Goal: Transaction & Acquisition: Purchase product/service

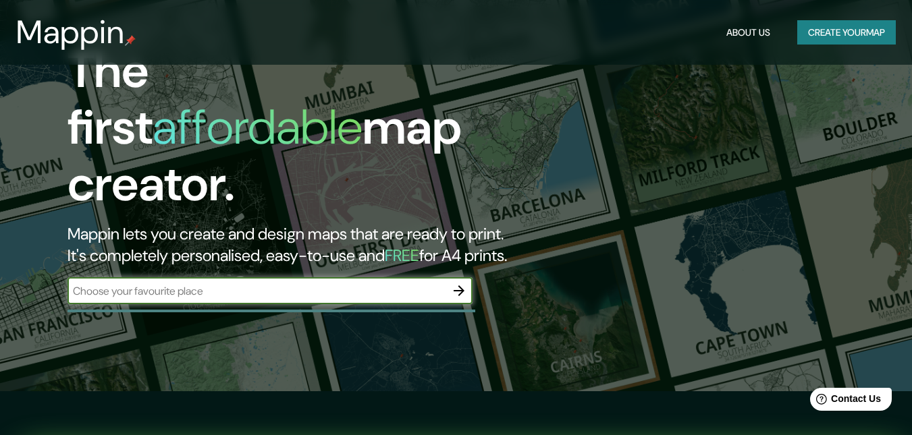
scroll to position [68, 0]
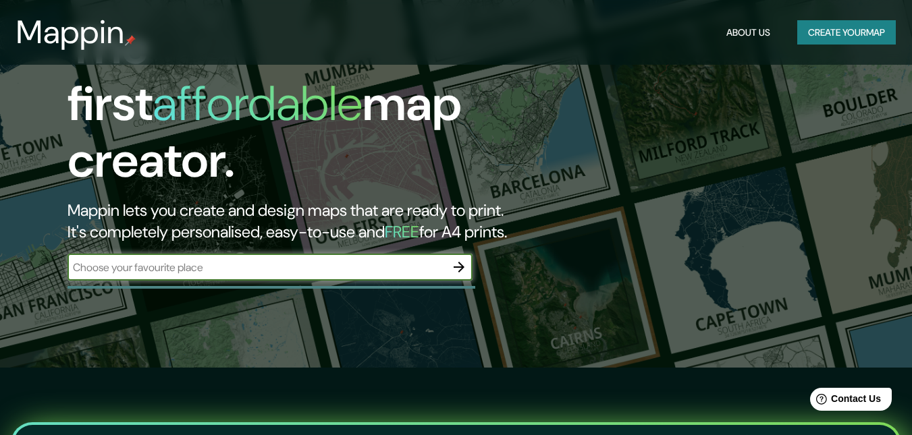
click at [855, 28] on button "Create your map" at bounding box center [846, 32] width 99 height 25
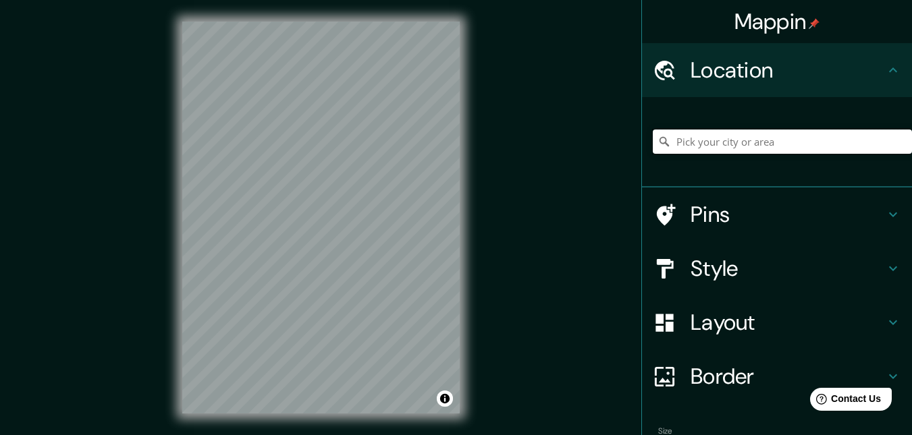
click at [707, 139] on input "Pick your city or area" at bounding box center [782, 142] width 259 height 24
click at [707, 143] on input "Pick your city or area" at bounding box center [782, 142] width 259 height 24
click at [814, 132] on input "Pick your city or area" at bounding box center [782, 142] width 259 height 24
click at [805, 142] on input "[GEOGRAPHIC_DATA], [GEOGRAPHIC_DATA], [GEOGRAPHIC_DATA]" at bounding box center [782, 142] width 259 height 24
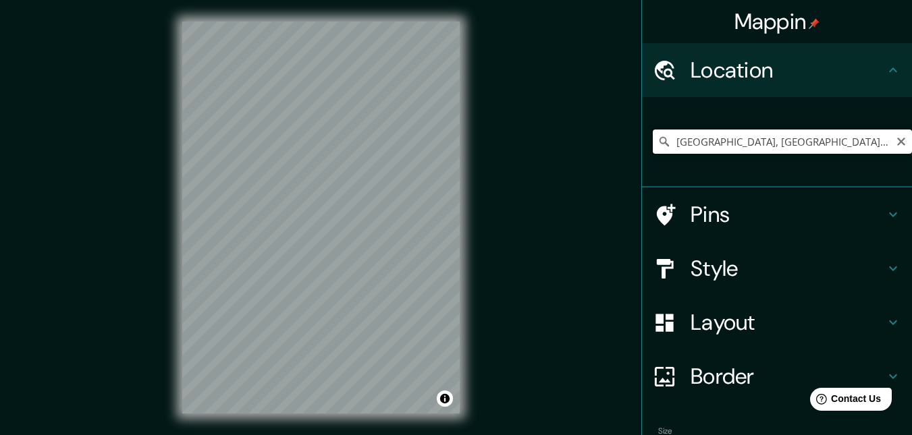
drag, startPoint x: 764, startPoint y: 144, endPoint x: 873, endPoint y: 146, distance: 108.7
click at [873, 146] on input "[GEOGRAPHIC_DATA], [GEOGRAPHIC_DATA], [GEOGRAPHIC_DATA]" at bounding box center [782, 142] width 259 height 24
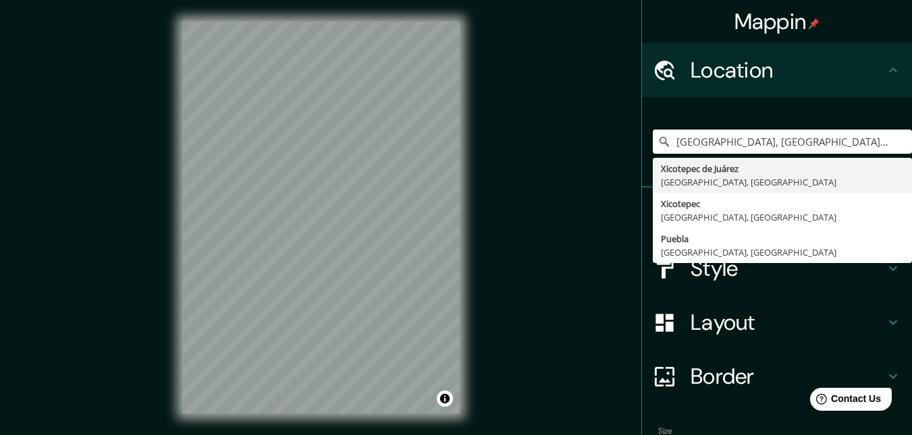
type input "[GEOGRAPHIC_DATA], [GEOGRAPHIC_DATA], [GEOGRAPHIC_DATA]"
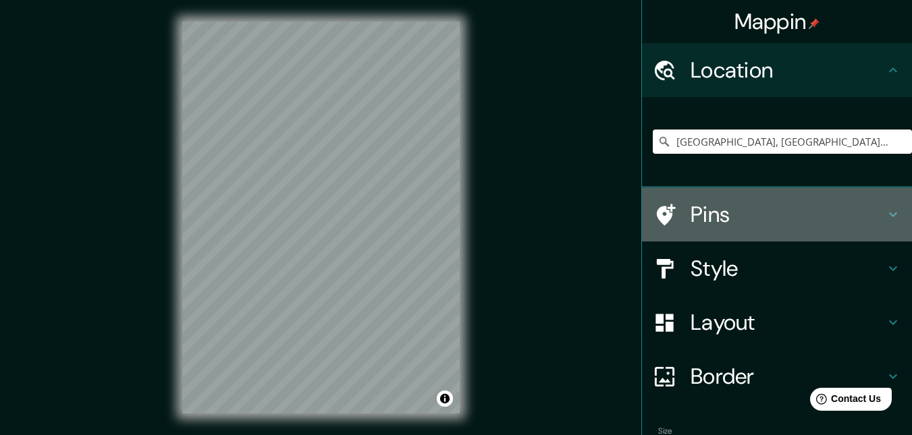
click at [762, 209] on h4 "Pins" at bounding box center [788, 214] width 194 height 27
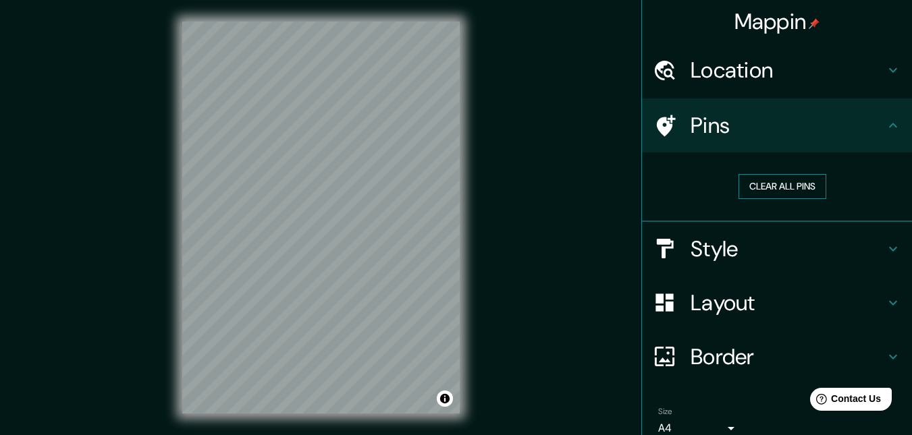
click at [767, 188] on button "Clear all pins" at bounding box center [782, 186] width 88 height 25
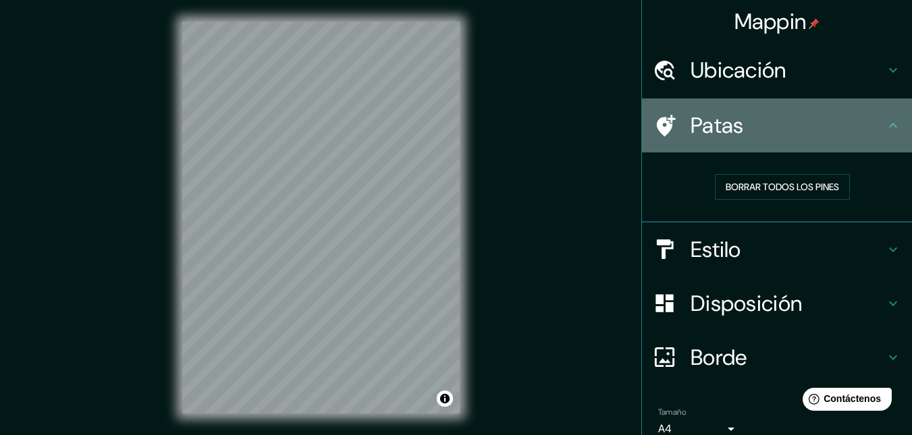
click at [730, 141] on div "Patas" at bounding box center [777, 126] width 270 height 54
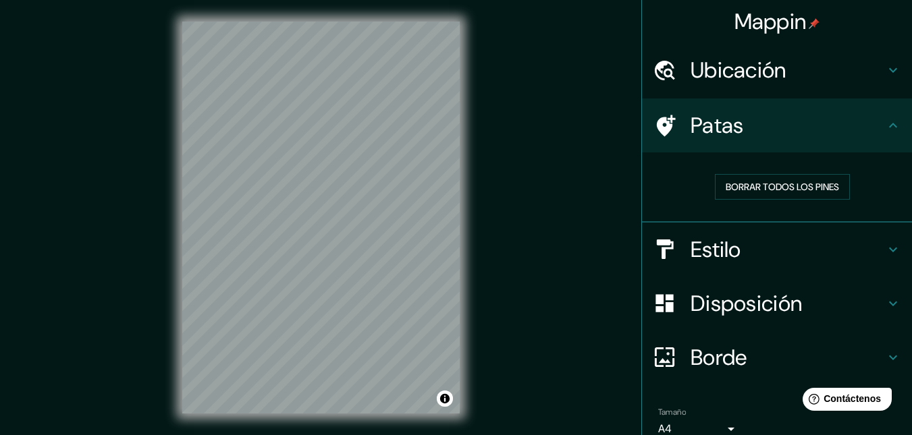
click at [713, 258] on font "Estilo" at bounding box center [716, 250] width 51 height 28
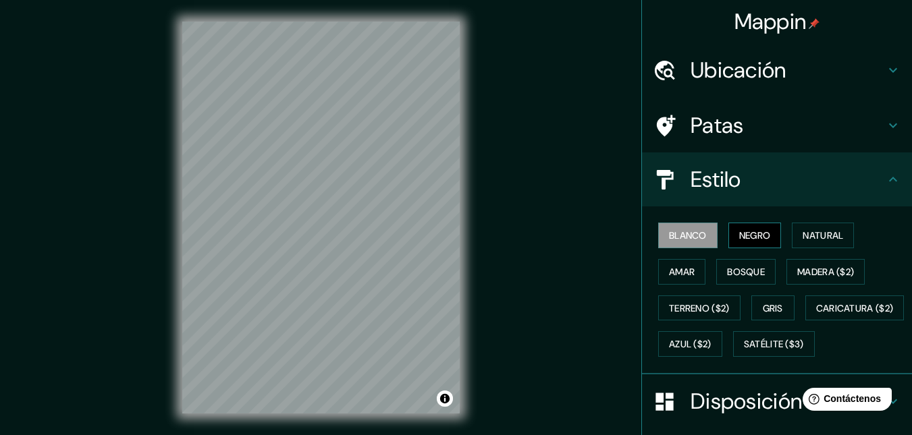
click at [744, 237] on font "Negro" at bounding box center [755, 236] width 32 height 12
drag, startPoint x: 798, startPoint y: 239, endPoint x: 813, endPoint y: 238, distance: 14.9
click at [803, 238] on font "Natural" at bounding box center [823, 236] width 41 height 12
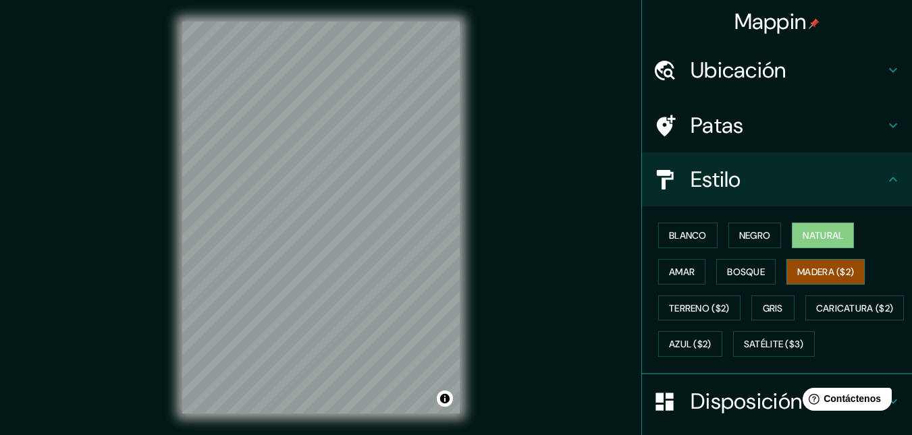
click at [835, 267] on font "Madera ($2)" at bounding box center [825, 272] width 57 height 12
click at [738, 273] on font "Bosque" at bounding box center [746, 272] width 38 height 12
click at [806, 271] on font "Madera ($2)" at bounding box center [825, 272] width 57 height 12
click at [749, 266] on font "Bosque" at bounding box center [746, 272] width 38 height 12
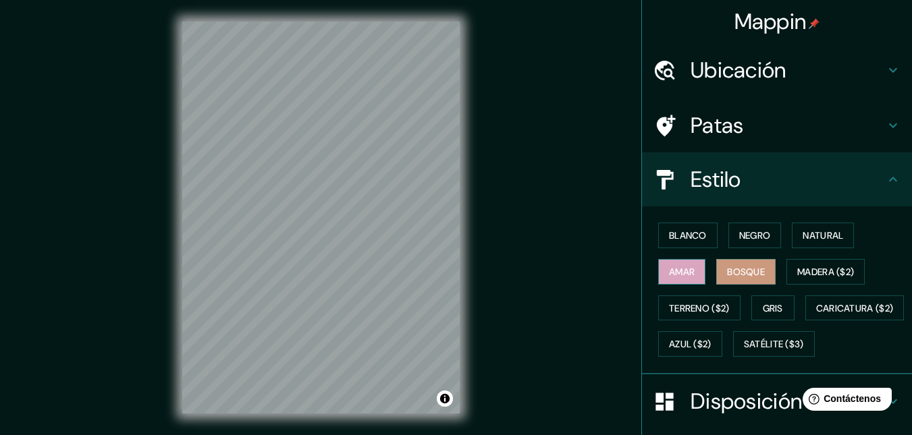
click at [671, 269] on font "Amar" at bounding box center [682, 272] width 26 height 12
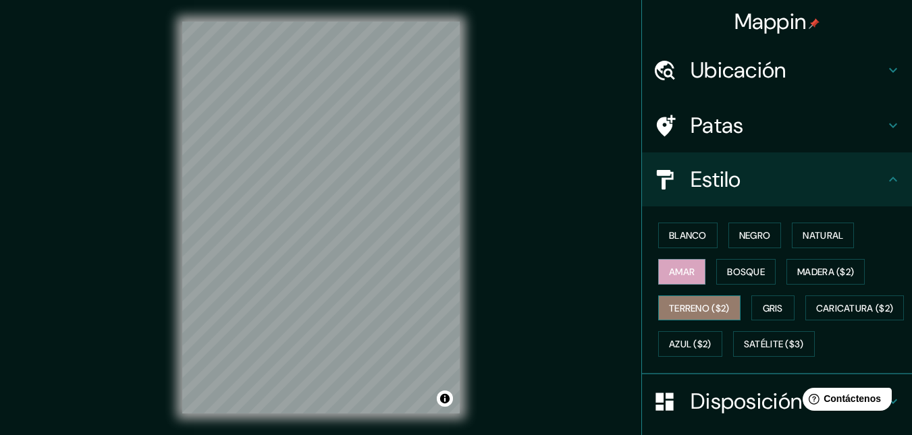
click at [679, 302] on font "Terreno ($2)" at bounding box center [699, 308] width 61 height 12
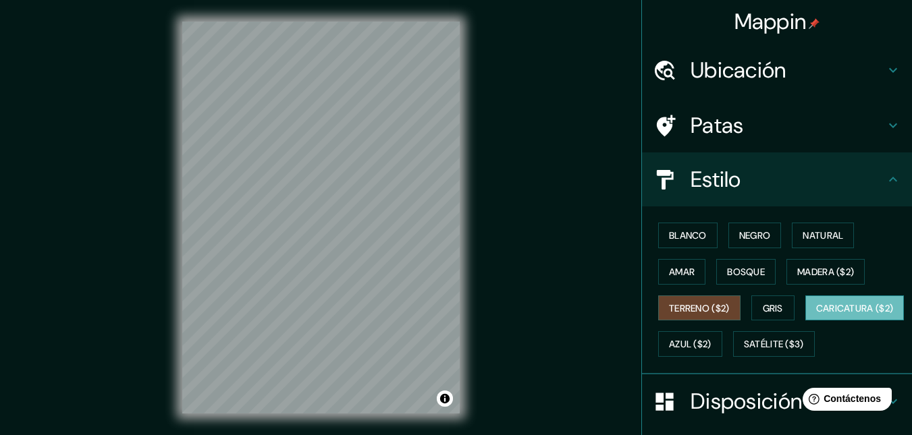
click at [816, 315] on font "Caricatura ($2)" at bounding box center [855, 308] width 78 height 12
click at [711, 344] on font "Azul ($2)" at bounding box center [690, 345] width 43 height 12
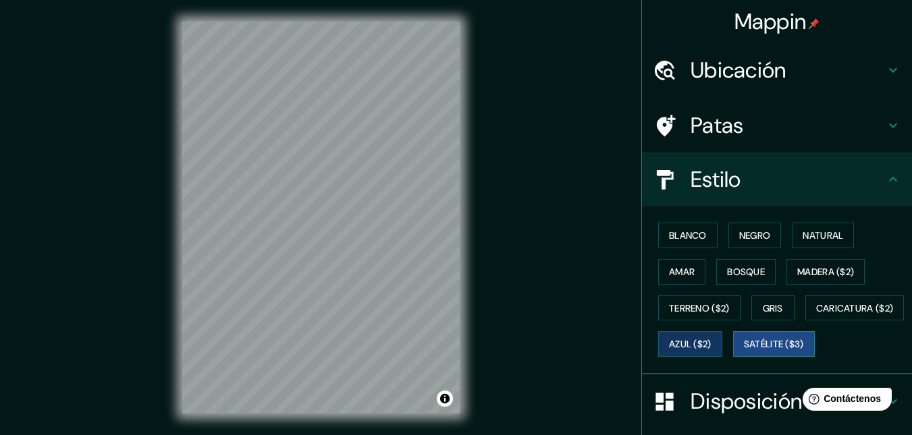
click at [744, 351] on font "Satélite ($3)" at bounding box center [774, 345] width 60 height 12
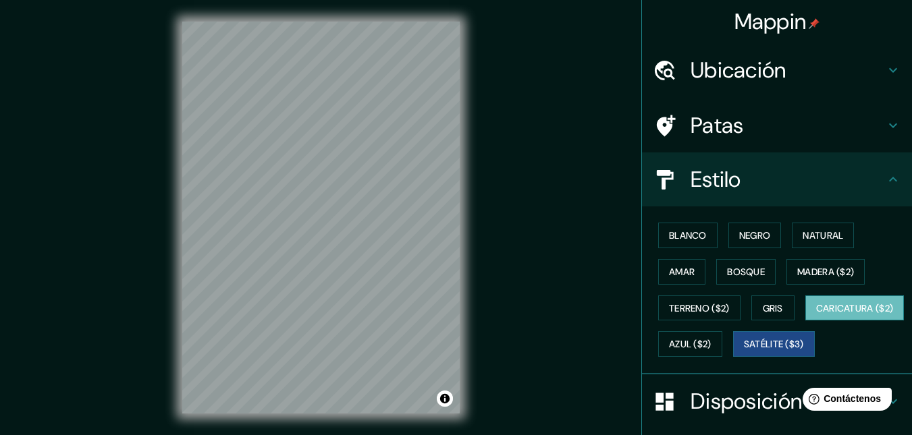
click at [816, 315] on font "Caricatura ($2)" at bounding box center [855, 308] width 78 height 12
click at [727, 265] on font "Bosque" at bounding box center [746, 272] width 38 height 18
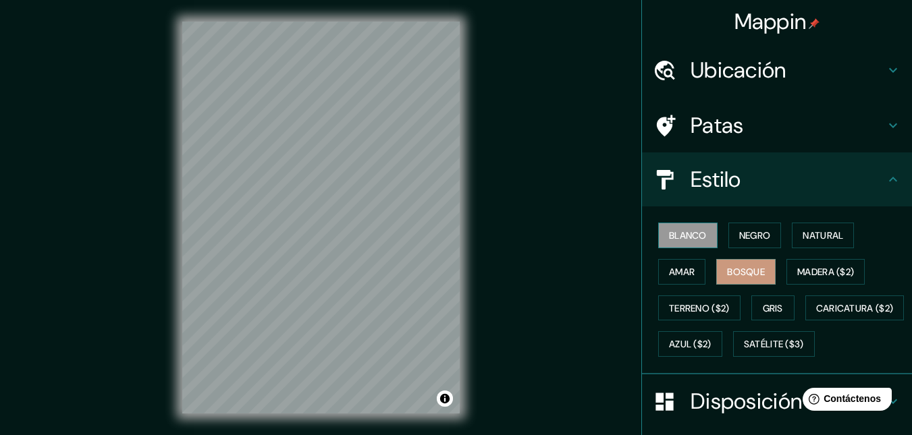
click at [678, 244] on font "Blanco" at bounding box center [688, 236] width 38 height 18
click at [739, 229] on font "Negro" at bounding box center [755, 236] width 32 height 18
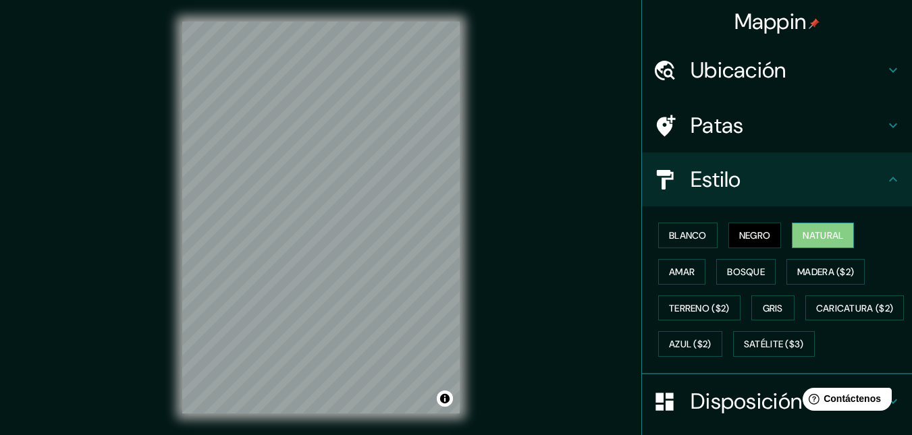
click at [811, 242] on font "Natural" at bounding box center [823, 236] width 41 height 12
click at [691, 268] on button "Amar" at bounding box center [681, 272] width 47 height 26
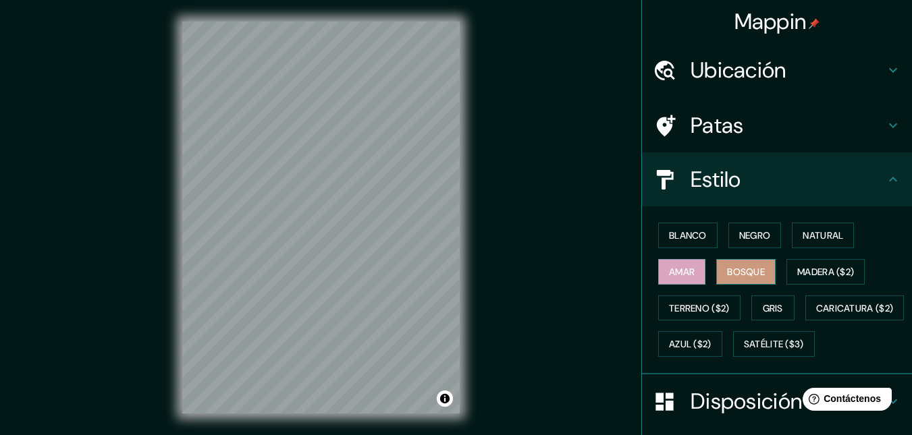
click at [727, 270] on font "Bosque" at bounding box center [746, 272] width 38 height 12
click at [813, 269] on font "Madera ($2)" at bounding box center [825, 272] width 57 height 12
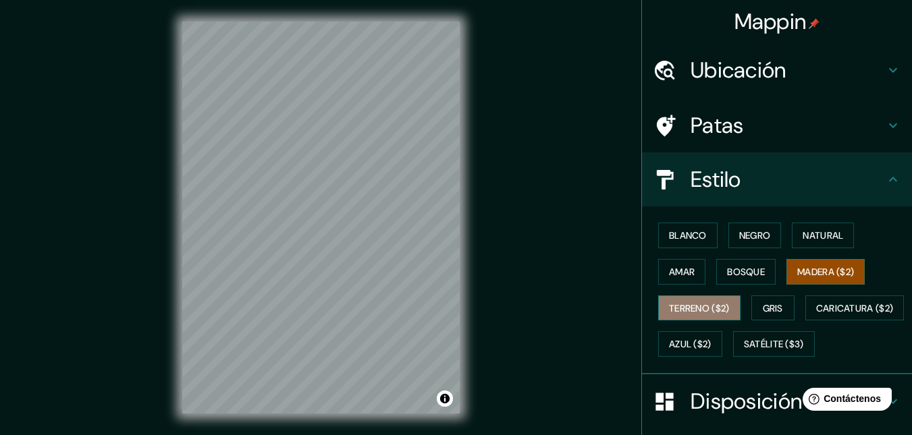
click at [685, 301] on font "Terreno ($2)" at bounding box center [699, 309] width 61 height 18
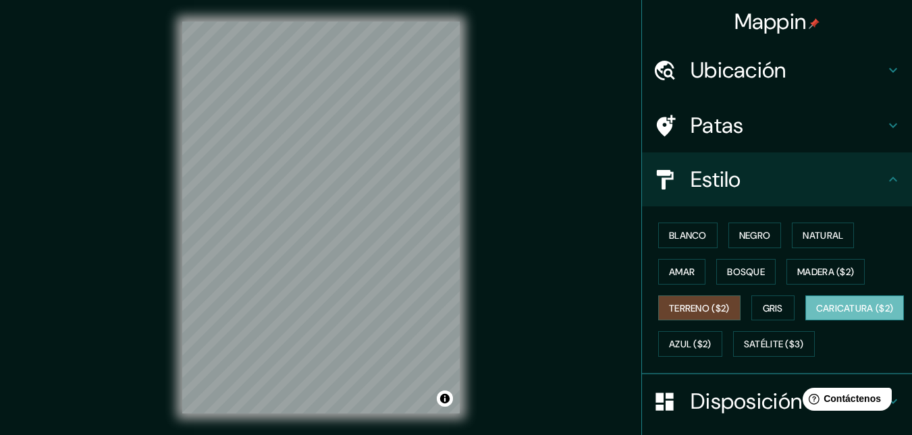
click at [816, 315] on font "Caricatura ($2)" at bounding box center [855, 308] width 78 height 12
click at [711, 342] on font "Azul ($2)" at bounding box center [690, 345] width 43 height 12
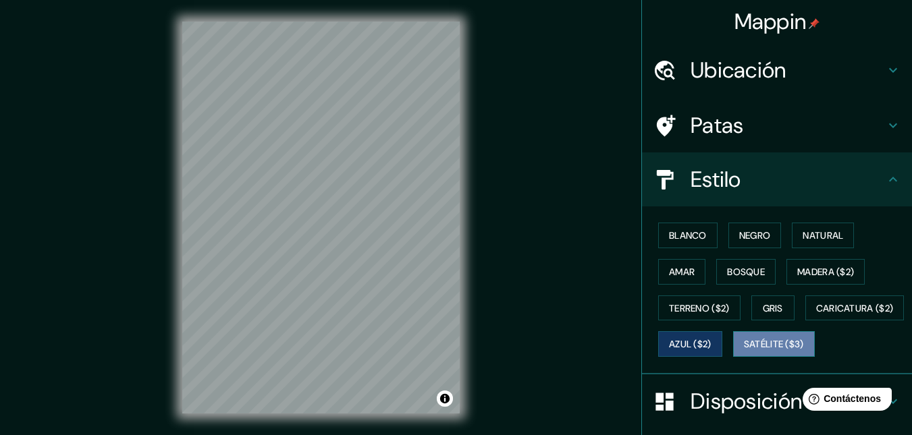
click at [744, 351] on font "Satélite ($3)" at bounding box center [774, 345] width 60 height 12
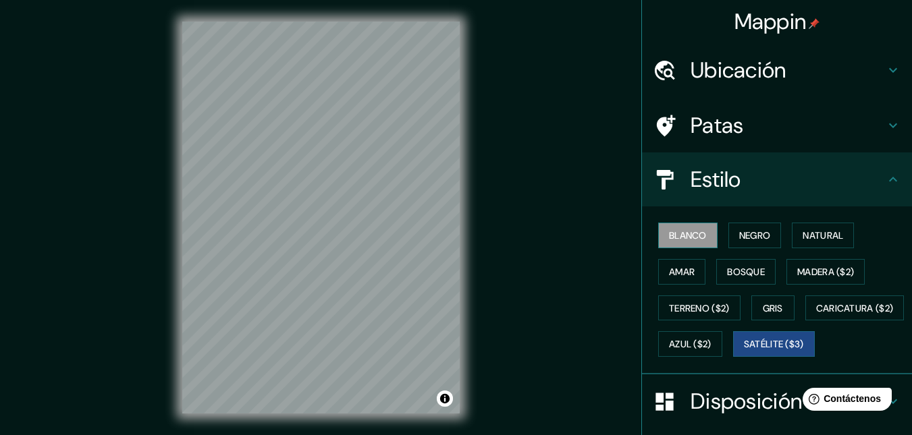
click at [669, 234] on font "Blanco" at bounding box center [688, 236] width 38 height 12
click at [766, 238] on button "Negro" at bounding box center [754, 236] width 53 height 26
